Goal: Task Accomplishment & Management: Complete application form

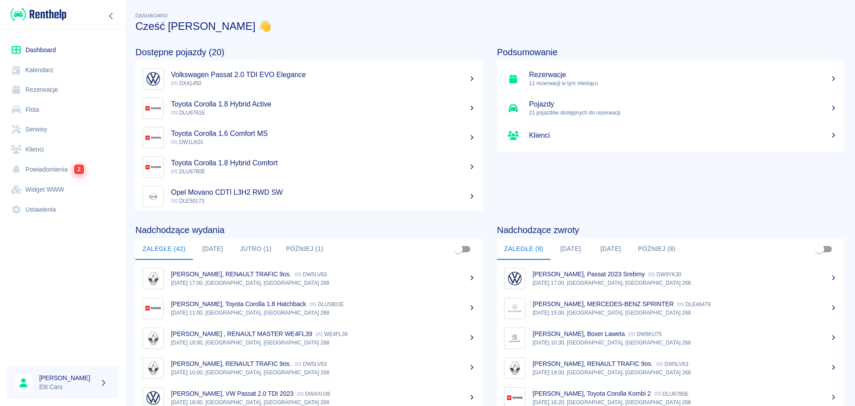
drag, startPoint x: 36, startPoint y: 86, endPoint x: 47, endPoint y: 88, distance: 11.3
click at [35, 87] on link "Rezerwacje" at bounding box center [62, 90] width 111 height 20
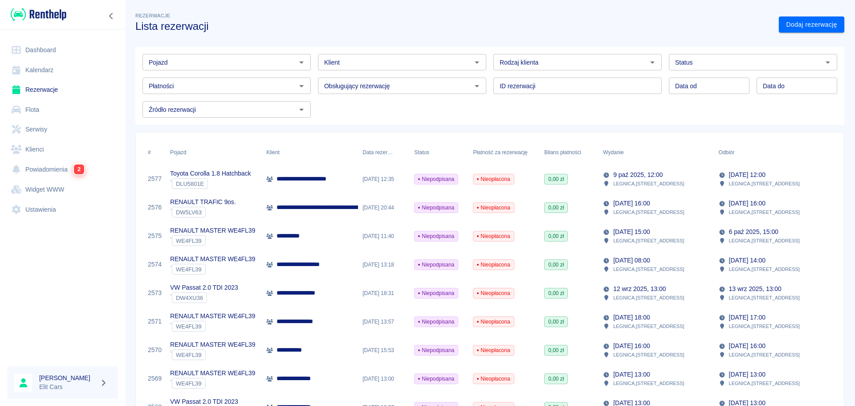
click at [212, 64] on input "Pojazd" at bounding box center [219, 62] width 148 height 11
click at [214, 78] on li "RENAULT TRAFIC 9os. - DW5LV63" at bounding box center [226, 81] width 167 height 15
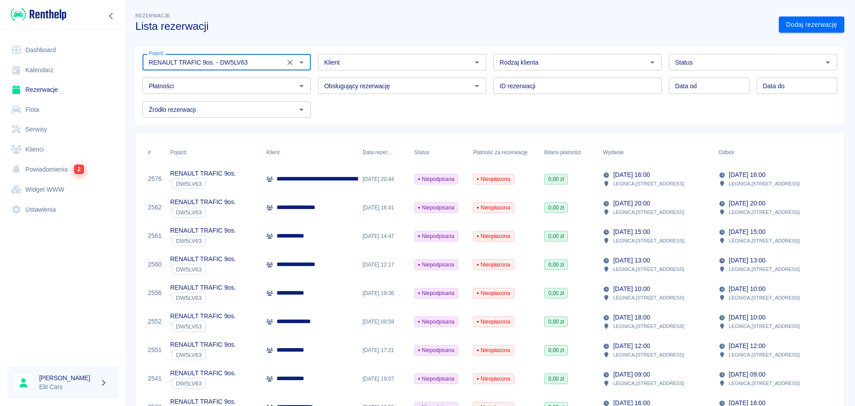
type input "RENAULT TRAFIC 9os. - DW5LV63"
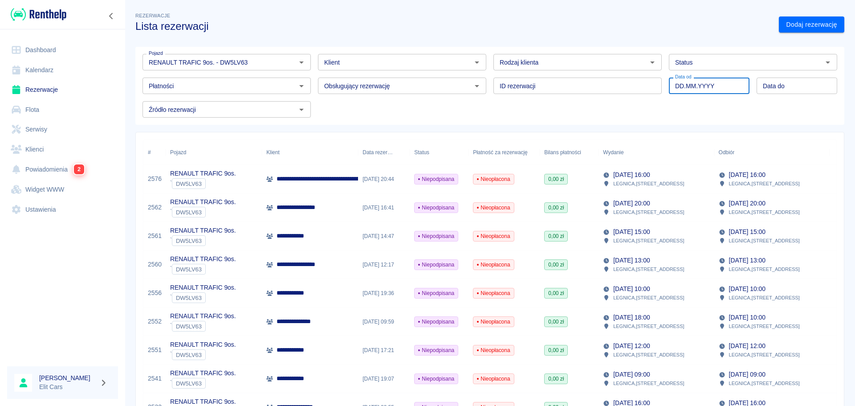
type input "DD.MM.YYYY"
click at [699, 84] on input "DD.MM.YYYY" at bounding box center [709, 86] width 81 height 16
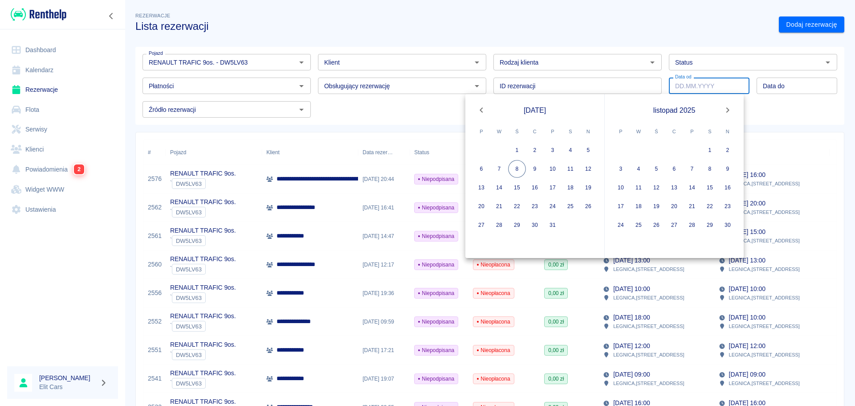
click at [729, 106] on icon "Next month" at bounding box center [728, 110] width 11 height 11
click at [641, 221] on button "30" at bounding box center [639, 225] width 18 height 18
type input "[DATE]"
type input "DD.MM.YYYY"
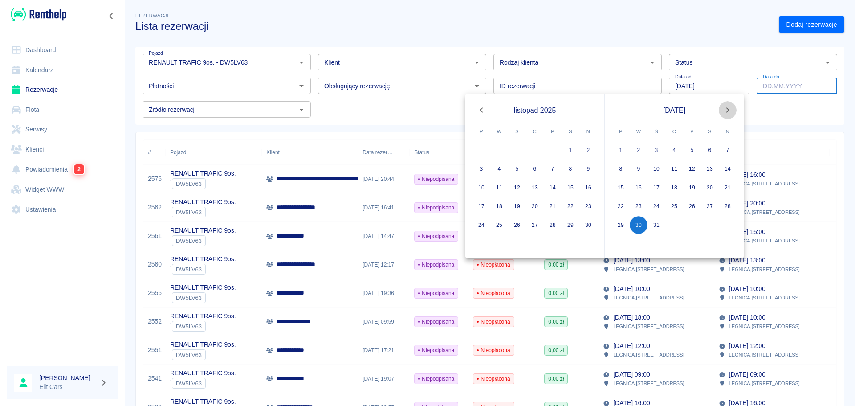
click at [732, 111] on icon "Next month" at bounding box center [728, 110] width 11 height 11
click at [728, 150] on button "4" at bounding box center [728, 150] width 18 height 18
type input "[DATE]"
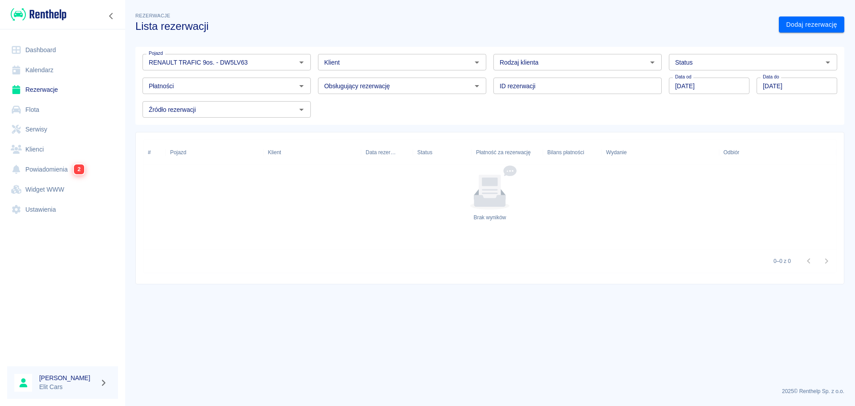
click at [712, 84] on input "[DATE]" at bounding box center [709, 86] width 81 height 16
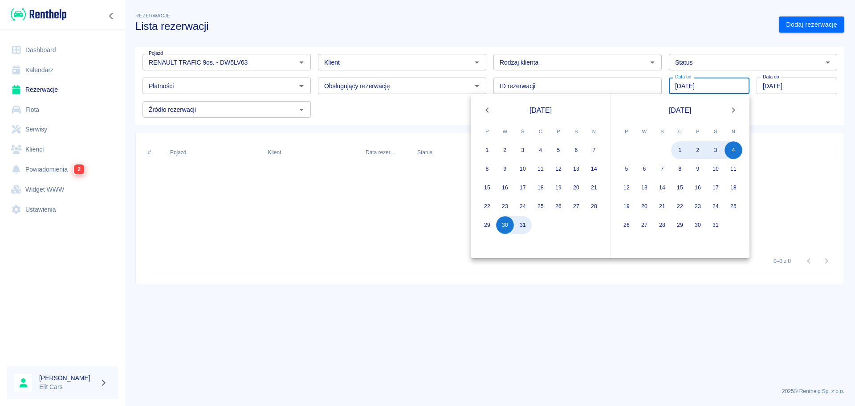
click at [303, 309] on main "Rezerwacje Lista rezerwacji Dodaj rezerwację Pojazd RENAULT TRAFIC 9os. - DW5LV…" at bounding box center [490, 195] width 731 height 369
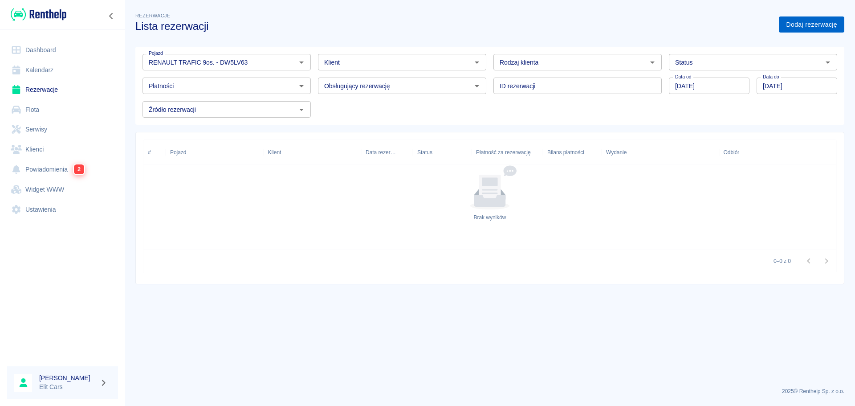
click at [791, 24] on link "Dodaj rezerwację" at bounding box center [811, 24] width 65 height 16
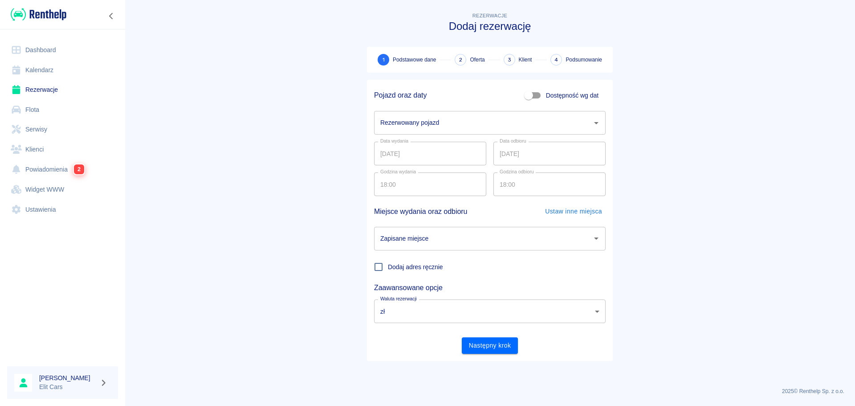
click at [429, 113] on div "Rezerwowany pojazd" at bounding box center [490, 123] width 232 height 24
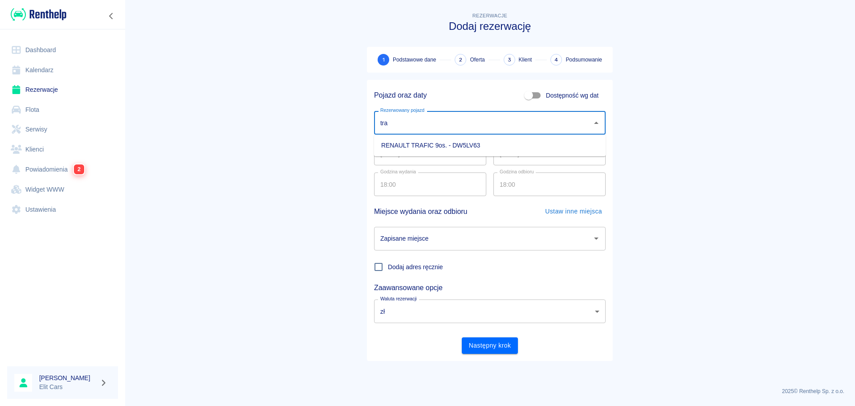
click at [433, 141] on li "RENAULT TRAFIC 9os. - DW5LV63" at bounding box center [490, 145] width 232 height 15
type input "RENAULT TRAFIC 9os. - DW5LV63"
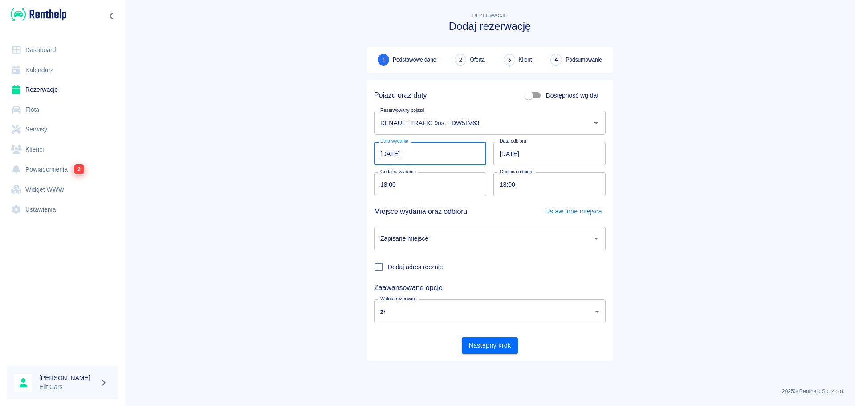
click at [430, 150] on input "[DATE]" at bounding box center [430, 154] width 112 height 24
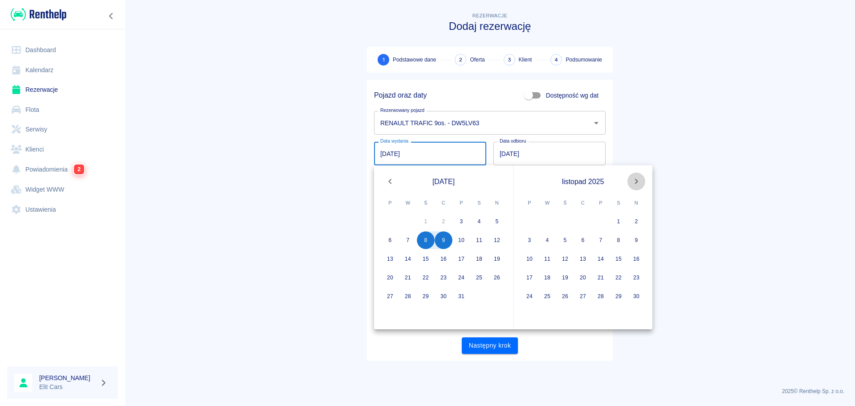
click at [638, 183] on icon "Next month" at bounding box center [636, 181] width 11 height 11
click at [547, 295] on button "30" at bounding box center [548, 296] width 18 height 18
type input "[DATE]"
type input "DD.MM.YYYY"
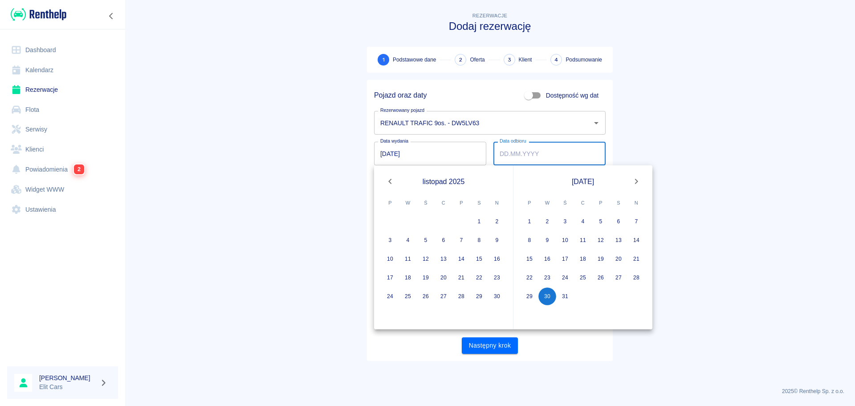
click at [737, 100] on main "Rezerwacje Dodaj rezerwację 1 Podstawowe dane 2 Oferta 3 Klient 4 Podsumowanie …" at bounding box center [490, 195] width 731 height 369
